Goal: Information Seeking & Learning: Find specific fact

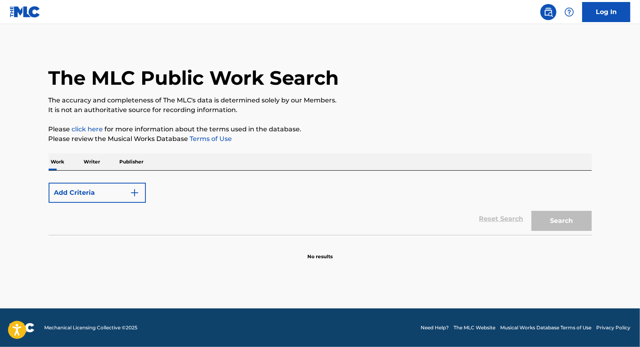
click at [211, 187] on div "Add Criteria" at bounding box center [320, 193] width 543 height 20
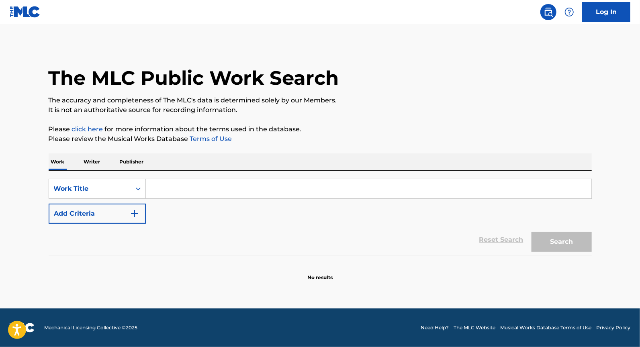
click at [197, 180] on input "Search Form" at bounding box center [369, 188] width 446 height 19
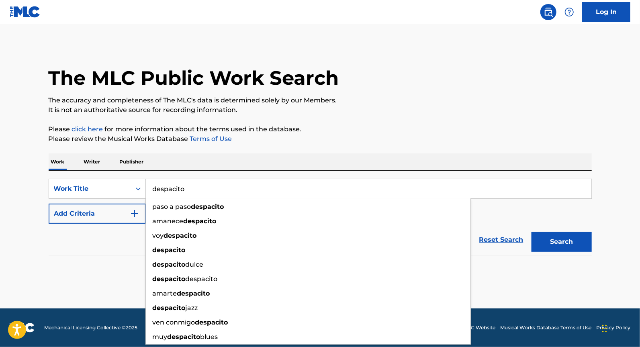
type input "despacito"
click at [114, 212] on button "Add Criteria" at bounding box center [97, 214] width 97 height 20
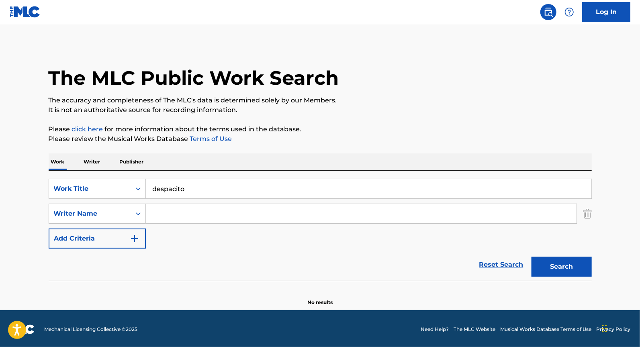
click at [183, 218] on input "Search Form" at bounding box center [361, 213] width 431 height 19
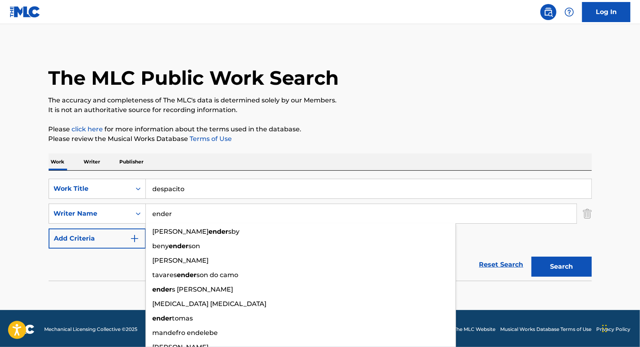
type input "ender"
click at [532, 257] on button "Search" at bounding box center [562, 267] width 60 height 20
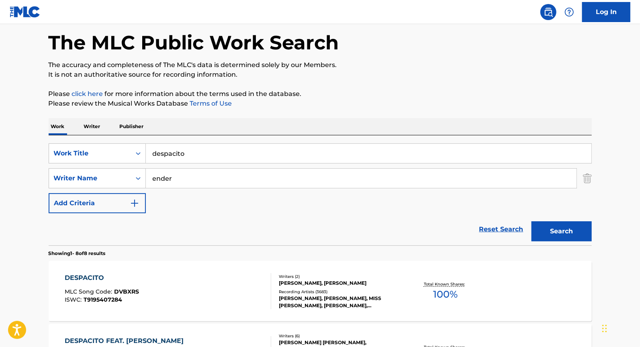
scroll to position [136, 0]
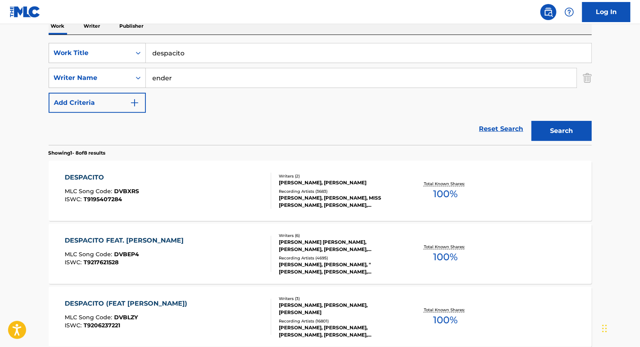
click at [314, 195] on div "[PERSON_NAME], [PERSON_NAME], MISS [PERSON_NAME], [PERSON_NAME], [PERSON_NAME]" at bounding box center [339, 202] width 121 height 14
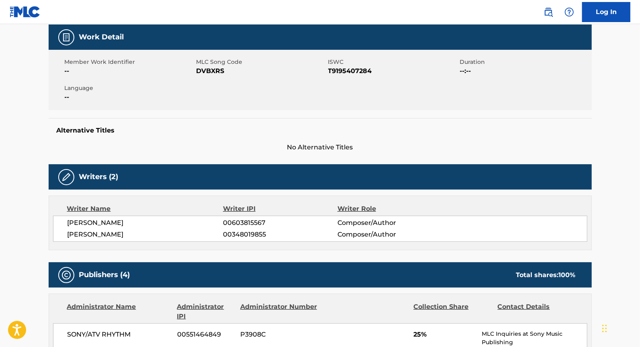
scroll to position [121, 0]
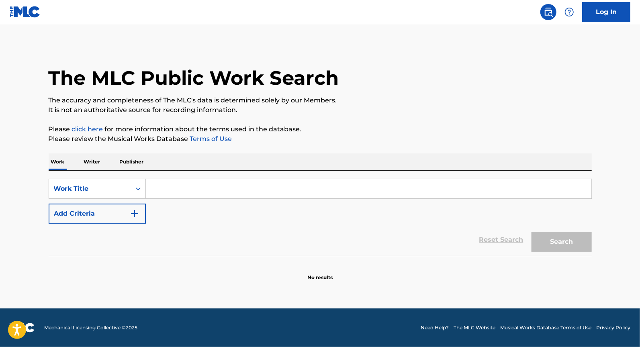
click at [164, 189] on input "Search Form" at bounding box center [369, 188] width 446 height 19
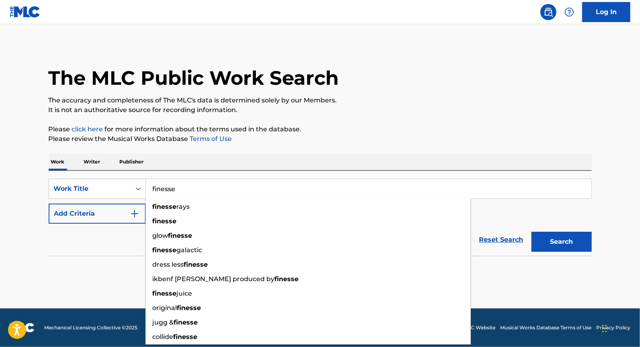
type input "finesse"
click at [119, 215] on button "Add Criteria" at bounding box center [97, 214] width 97 height 20
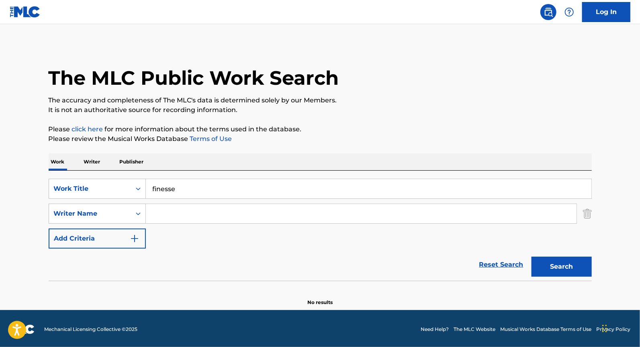
click at [152, 215] on input "Search Form" at bounding box center [361, 213] width 431 height 19
paste input "Fauntleroy"
drag, startPoint x: 189, startPoint y: 215, endPoint x: 244, endPoint y: 215, distance: 55.1
click at [243, 215] on input "fauntleroy s. davis" at bounding box center [361, 213] width 431 height 19
click at [532, 257] on button "Search" at bounding box center [562, 267] width 60 height 20
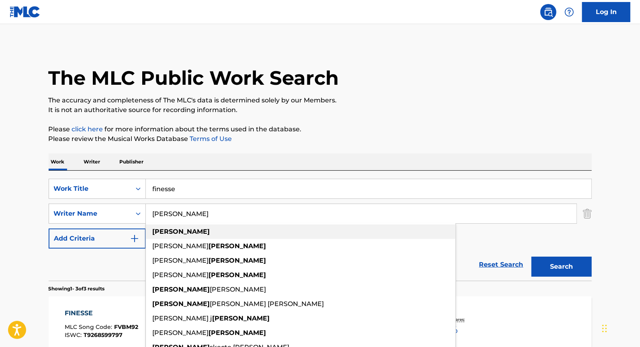
click at [229, 227] on div "fauntleroy" at bounding box center [301, 232] width 310 height 14
type input "fauntleroy"
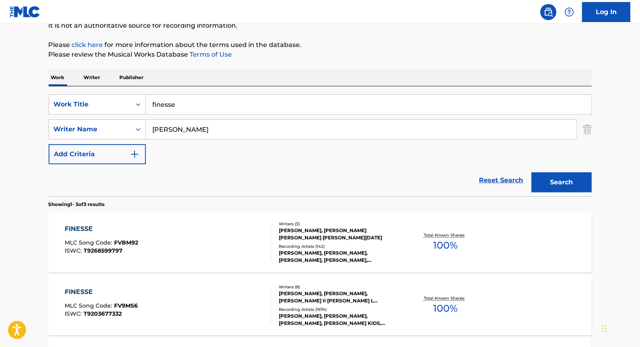
scroll to position [107, 0]
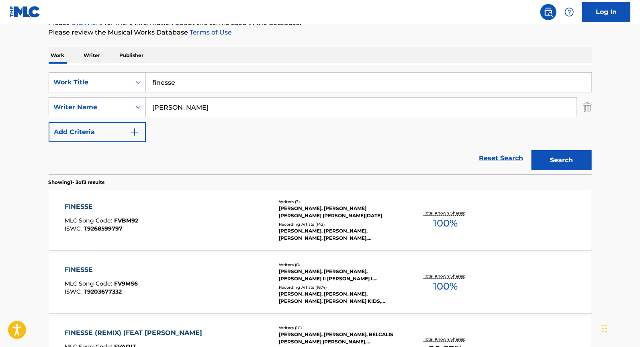
click at [302, 205] on div "Writers ( 3 )" at bounding box center [339, 202] width 121 height 6
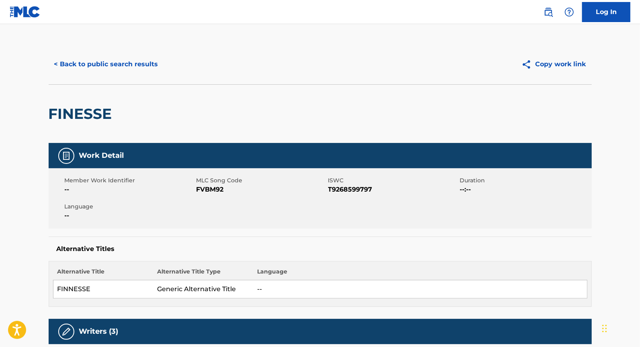
click at [88, 70] on button "< Back to public search results" at bounding box center [106, 64] width 115 height 20
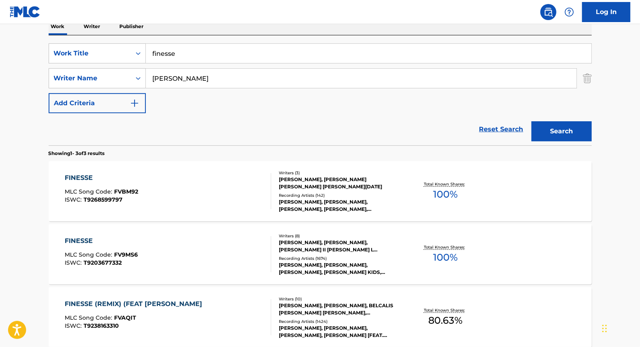
scroll to position [215, 0]
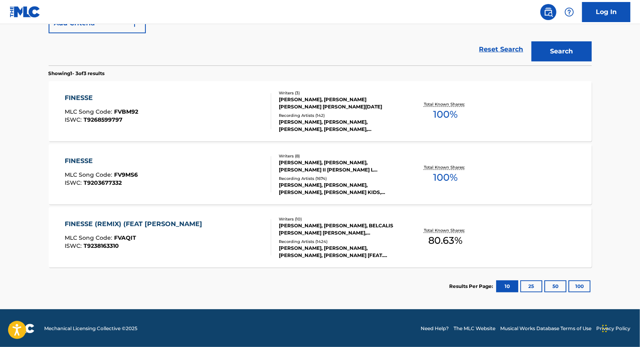
click at [314, 233] on div "CHRISTOPHER BROWN, KLENORD RAPHEAL, BELCALIS ALMANZAR, PETER GENE HERNANDEZ, JO…" at bounding box center [339, 229] width 121 height 14
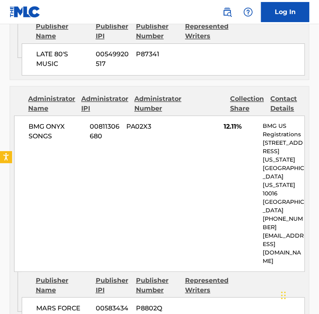
scroll to position [3504, 0]
